Goal: Find specific page/section: Find specific page/section

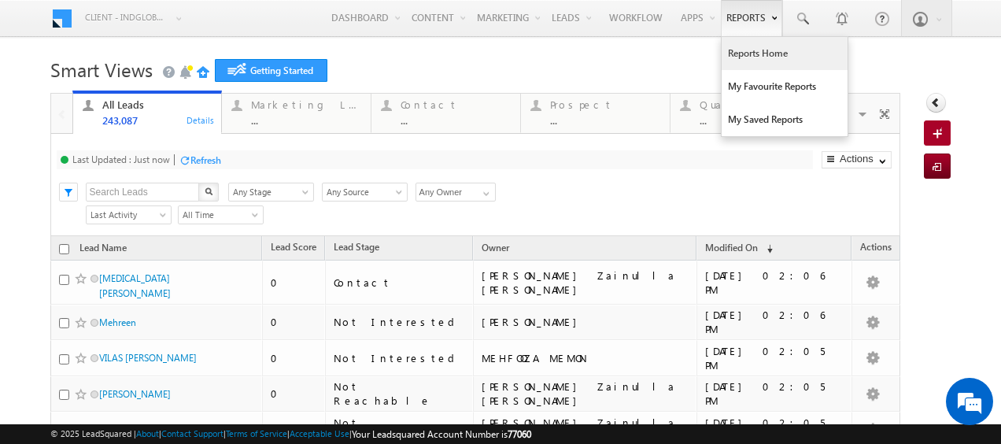
click at [756, 52] on link "Reports Home" at bounding box center [785, 53] width 126 height 33
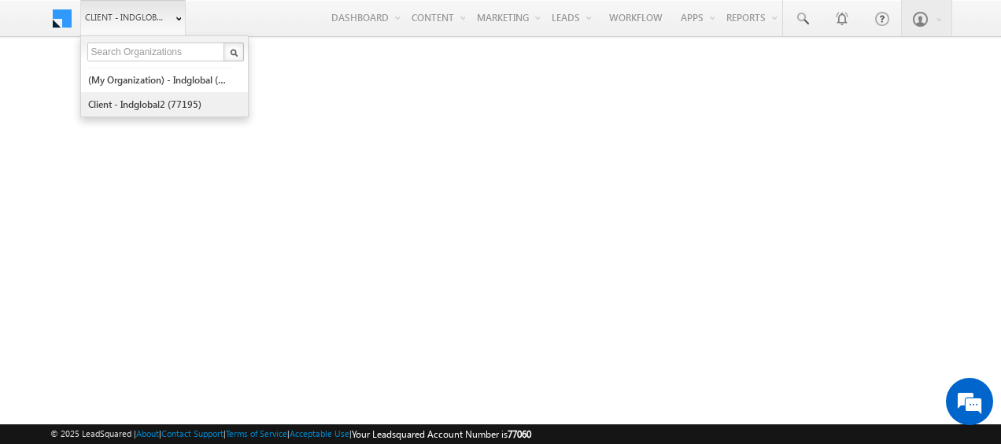
click at [154, 101] on link "Client - indglobal2 (77195)" at bounding box center [159, 104] width 144 height 24
